Goal: Task Accomplishment & Management: Manage account settings

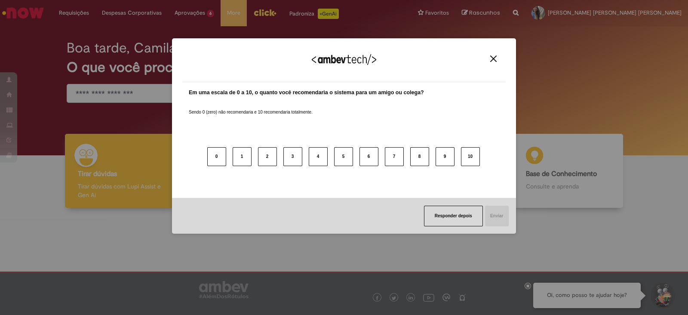
click at [495, 59] on img "Close" at bounding box center [493, 58] width 6 height 6
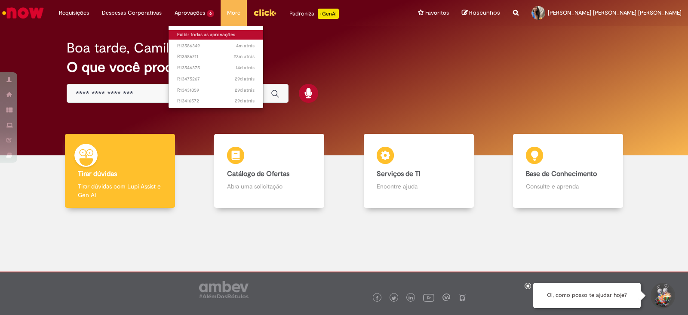
click at [202, 35] on link "Exibir todas as aprovações" at bounding box center [216, 34] width 95 height 9
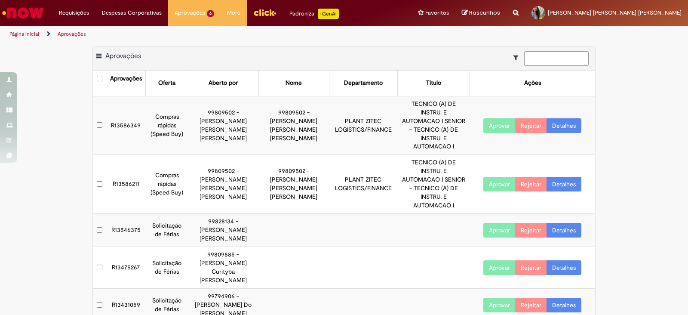
click at [497, 118] on button "Aprovar" at bounding box center [500, 125] width 32 height 15
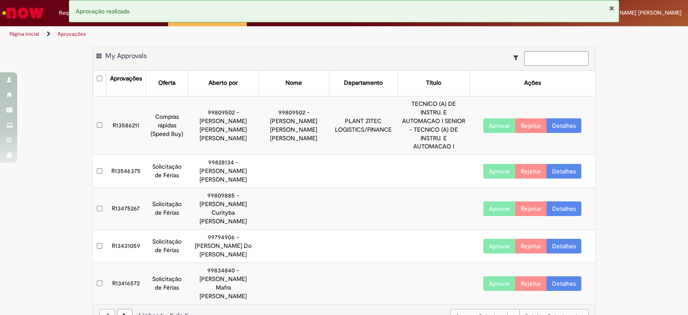
click at [494, 118] on button "Aprovar" at bounding box center [500, 125] width 32 height 15
